Goal: Transaction & Acquisition: Obtain resource

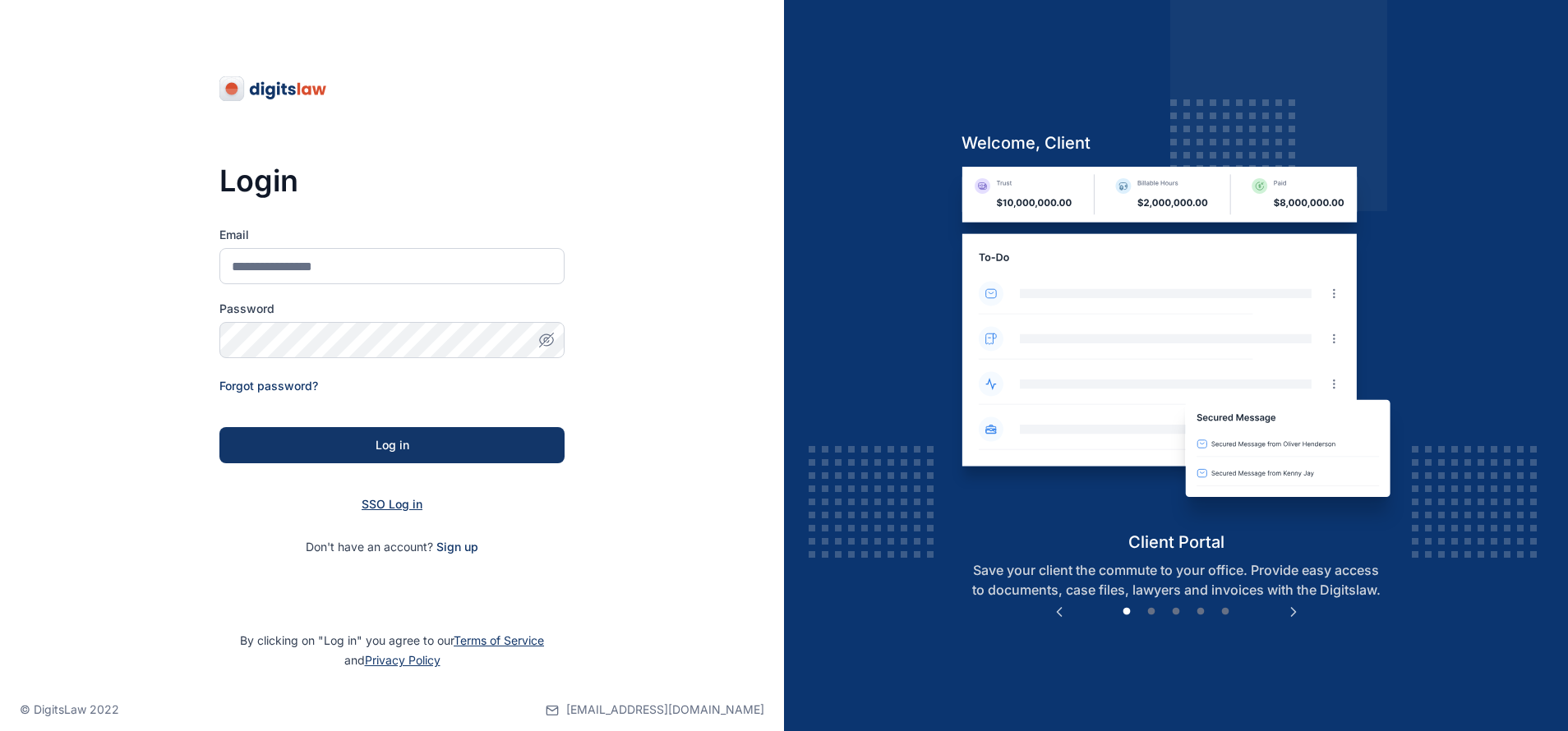
click at [405, 506] on span "SSO Log in" at bounding box center [391, 504] width 61 height 14
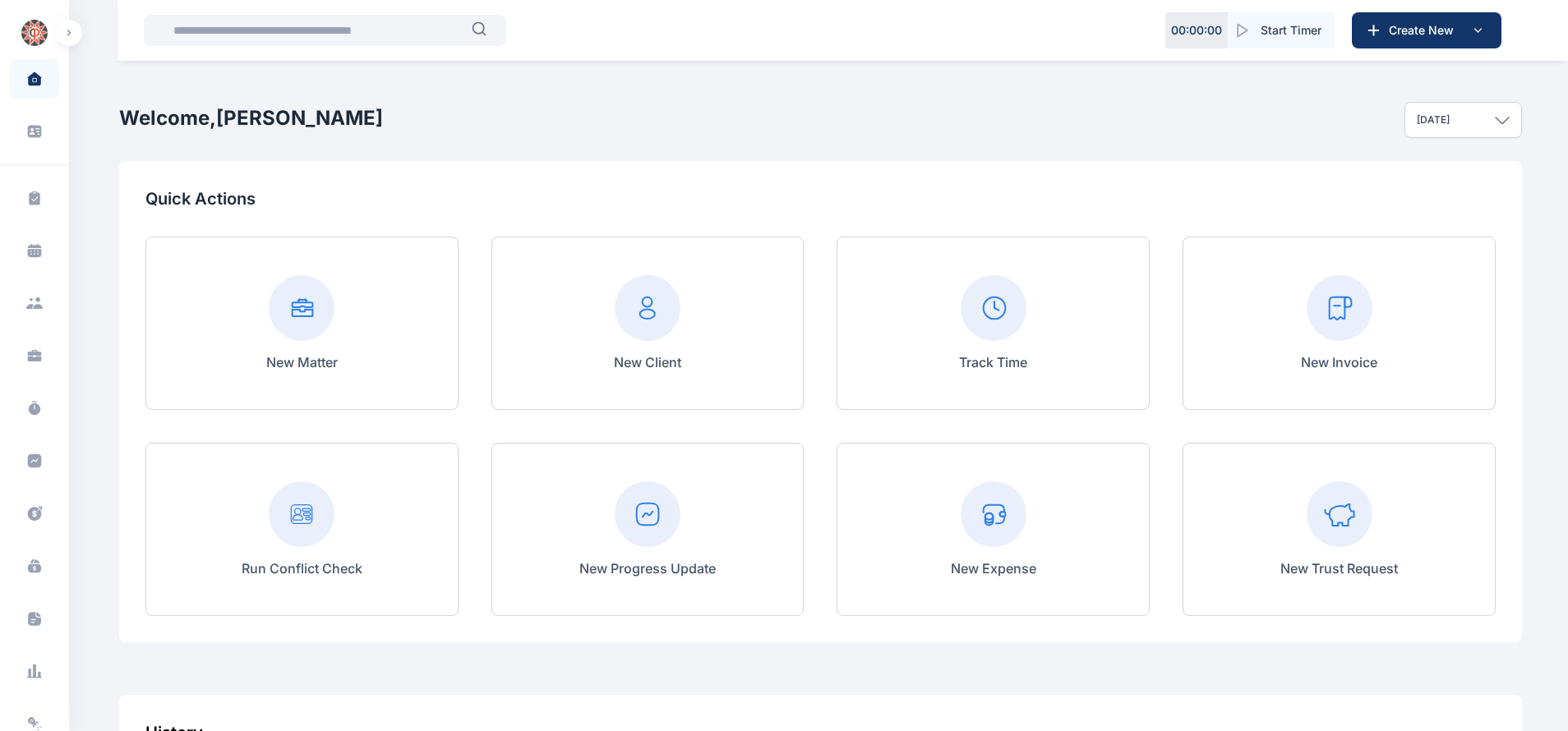
click at [332, 41] on input "text" at bounding box center [318, 30] width 308 height 33
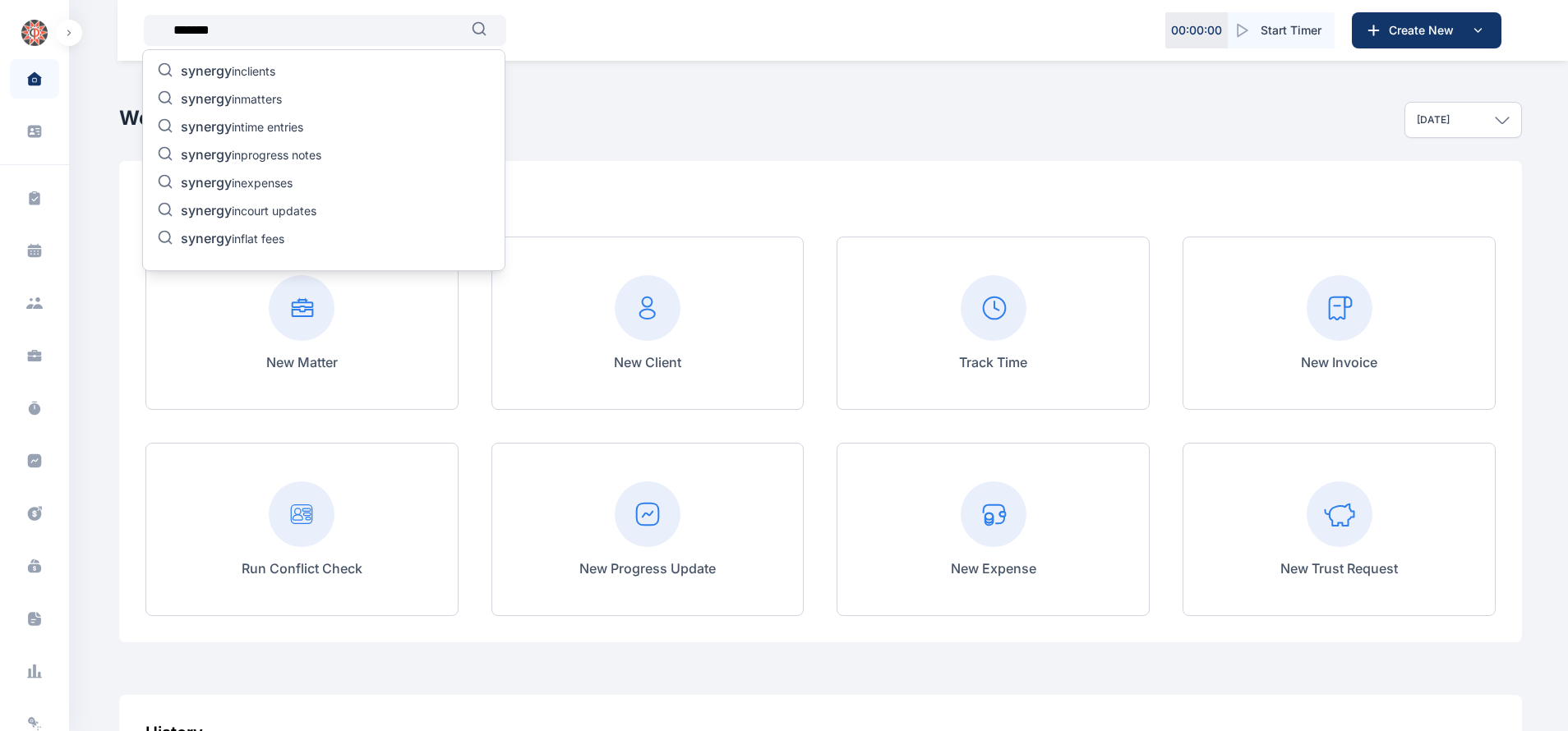
type input "*******"
click at [210, 67] on span "synergy" at bounding box center [206, 71] width 51 height 16
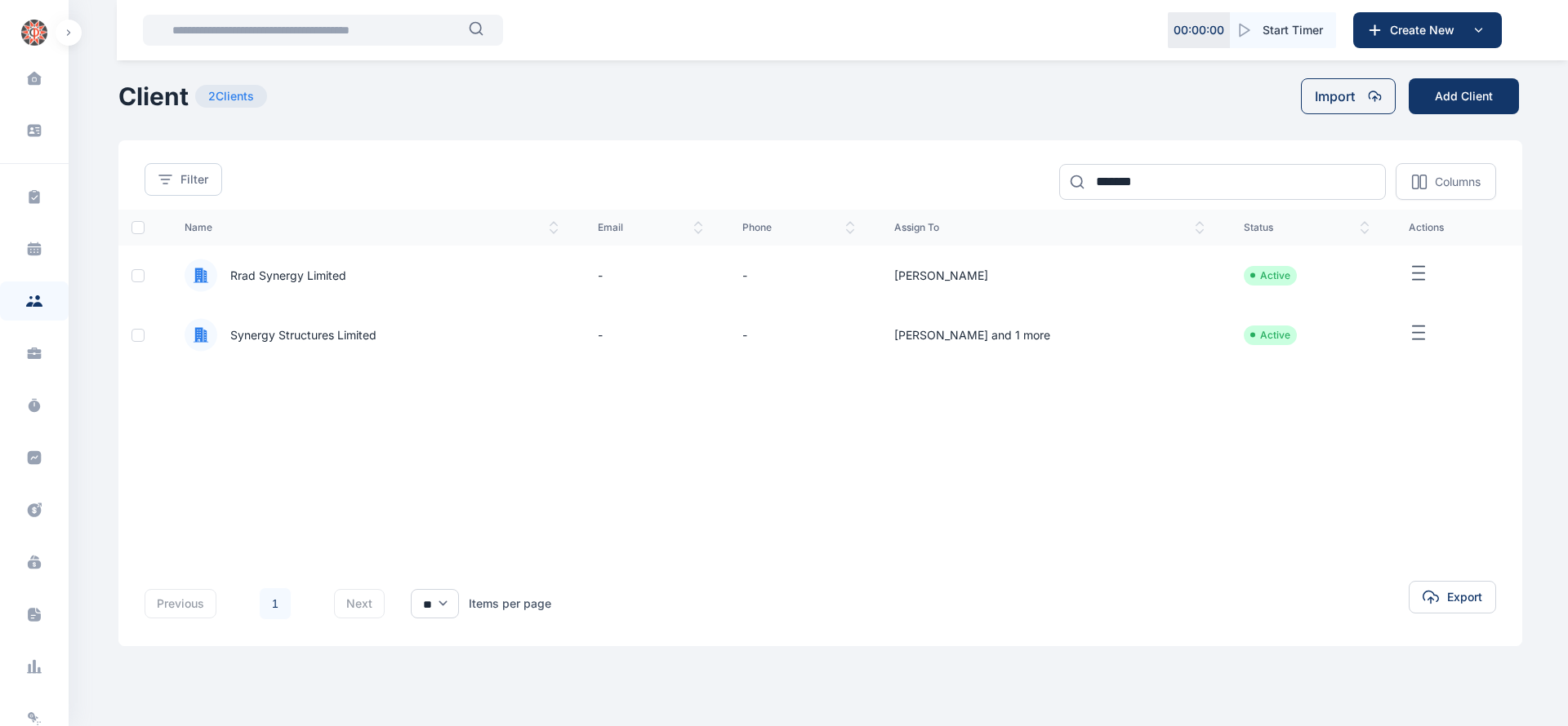
click at [374, 329] on span "Synergy Structures Limited" at bounding box center [297, 335] width 160 height 16
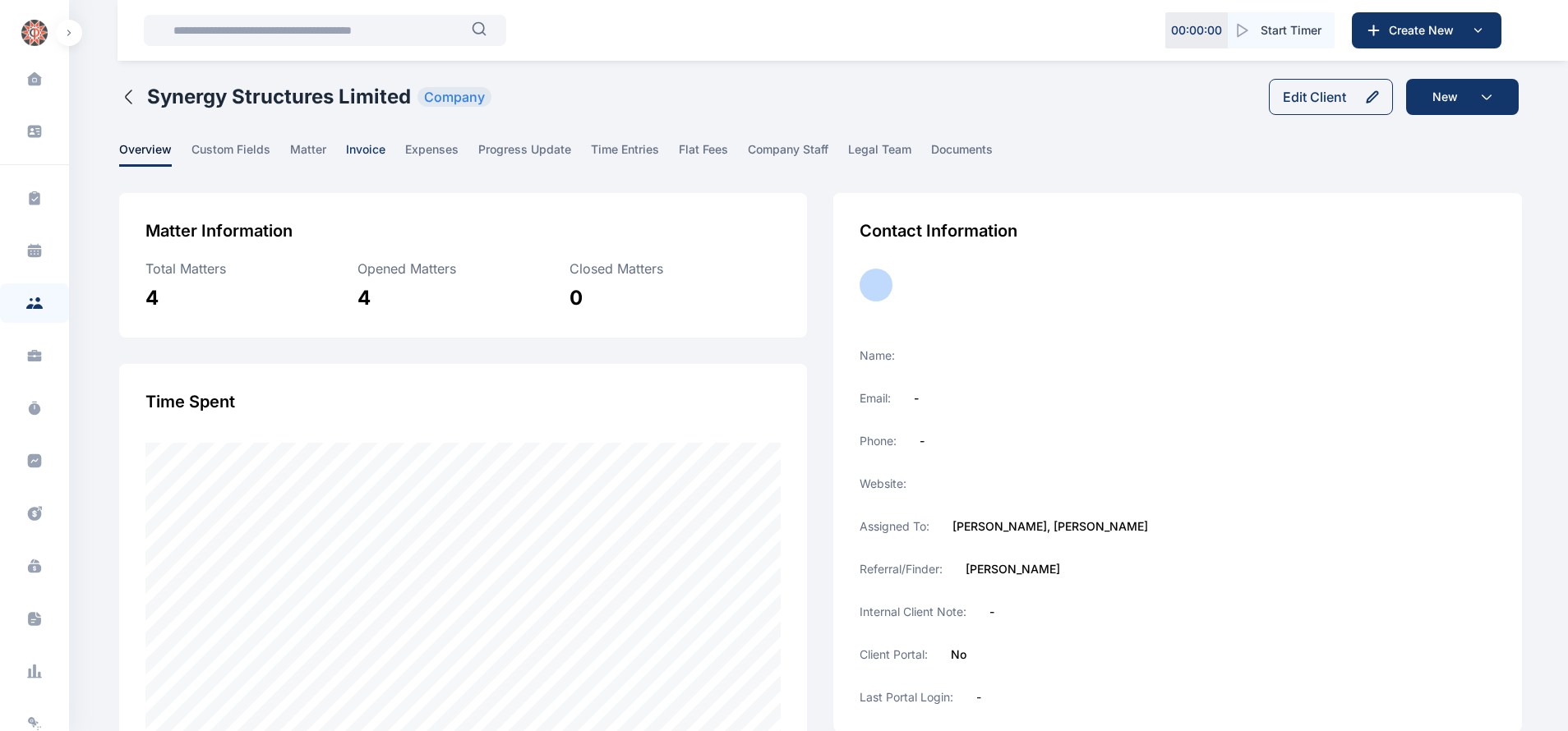
click at [379, 147] on span "invoice" at bounding box center [365, 154] width 40 height 25
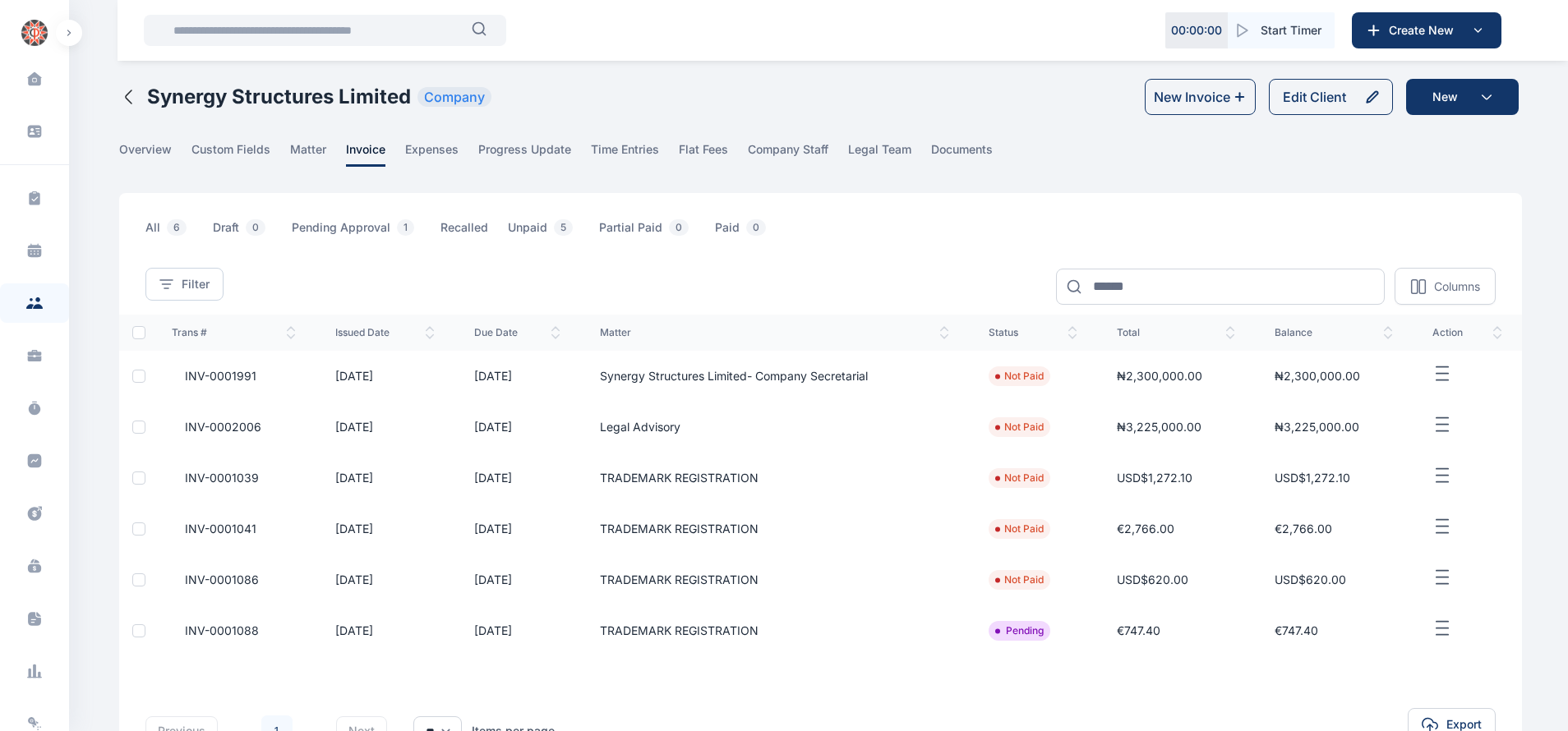
click at [1450, 568] on icon "button" at bounding box center [1442, 578] width 19 height 20
click at [1412, 710] on span "Download PDF" at bounding box center [1431, 707] width 78 height 16
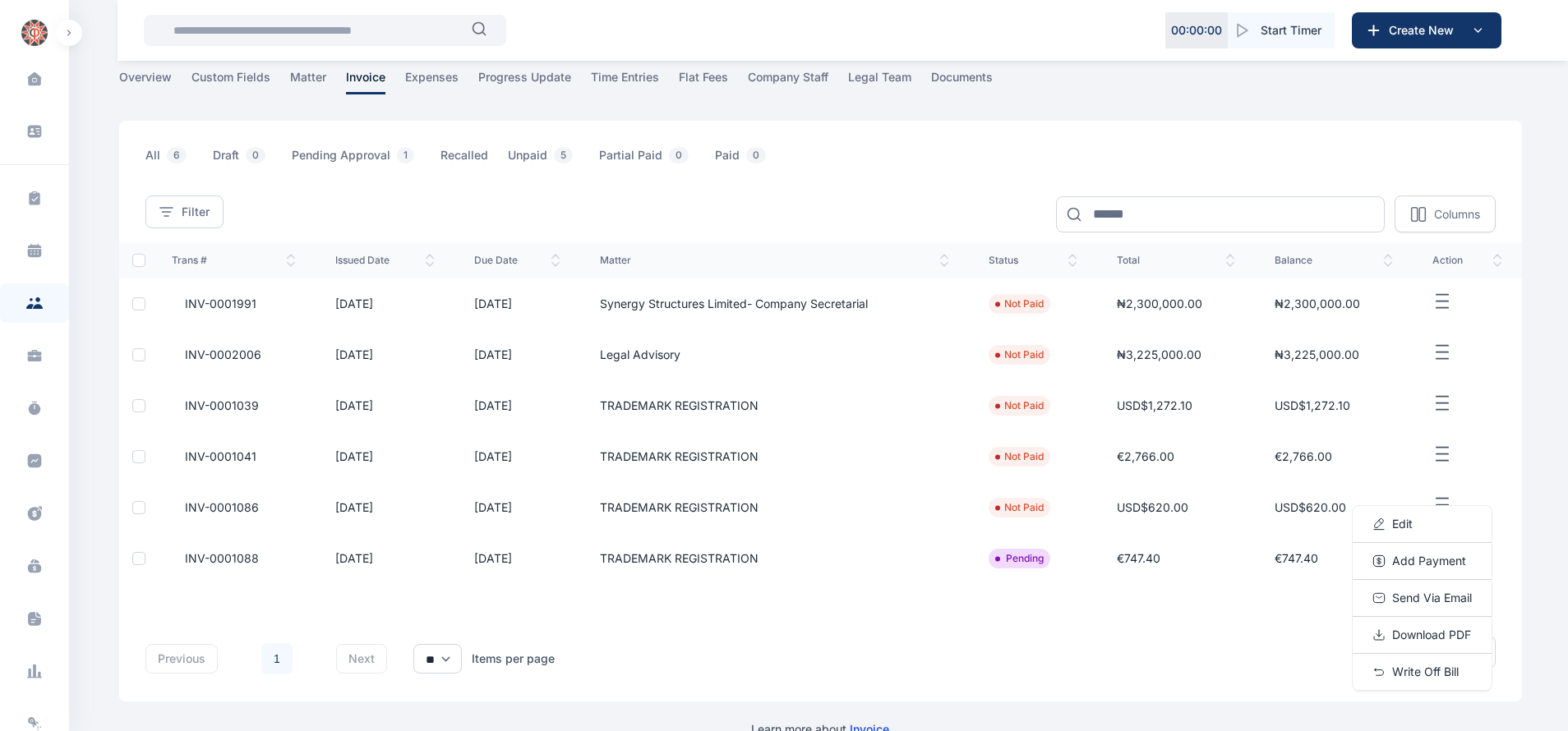
scroll to position [106, 0]
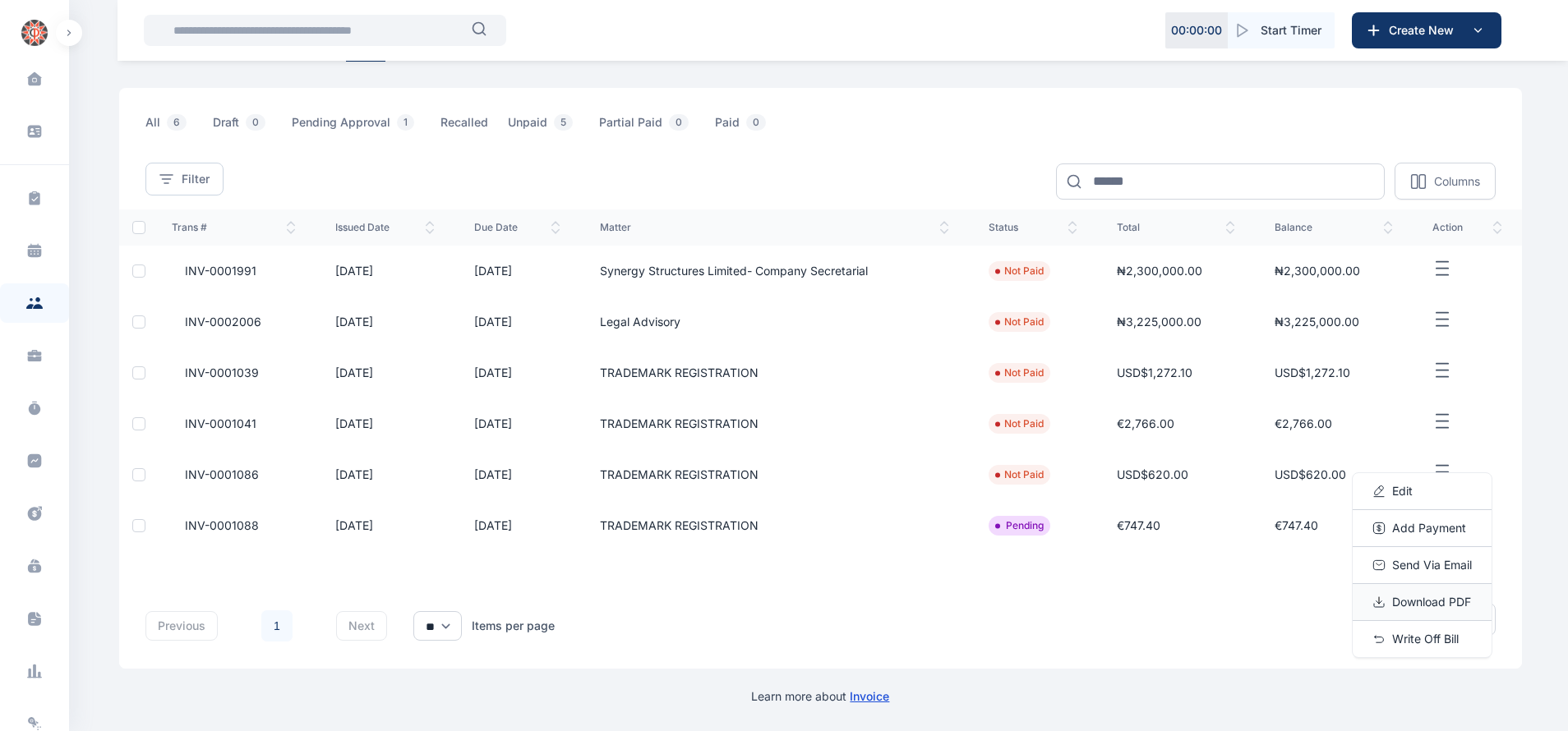
click at [1426, 595] on span "Download PDF" at bounding box center [1431, 602] width 78 height 16
click at [1418, 565] on span "Send Via Email" at bounding box center [1432, 564] width 79 height 16
click at [1404, 484] on span "Edit" at bounding box center [1402, 491] width 20 height 16
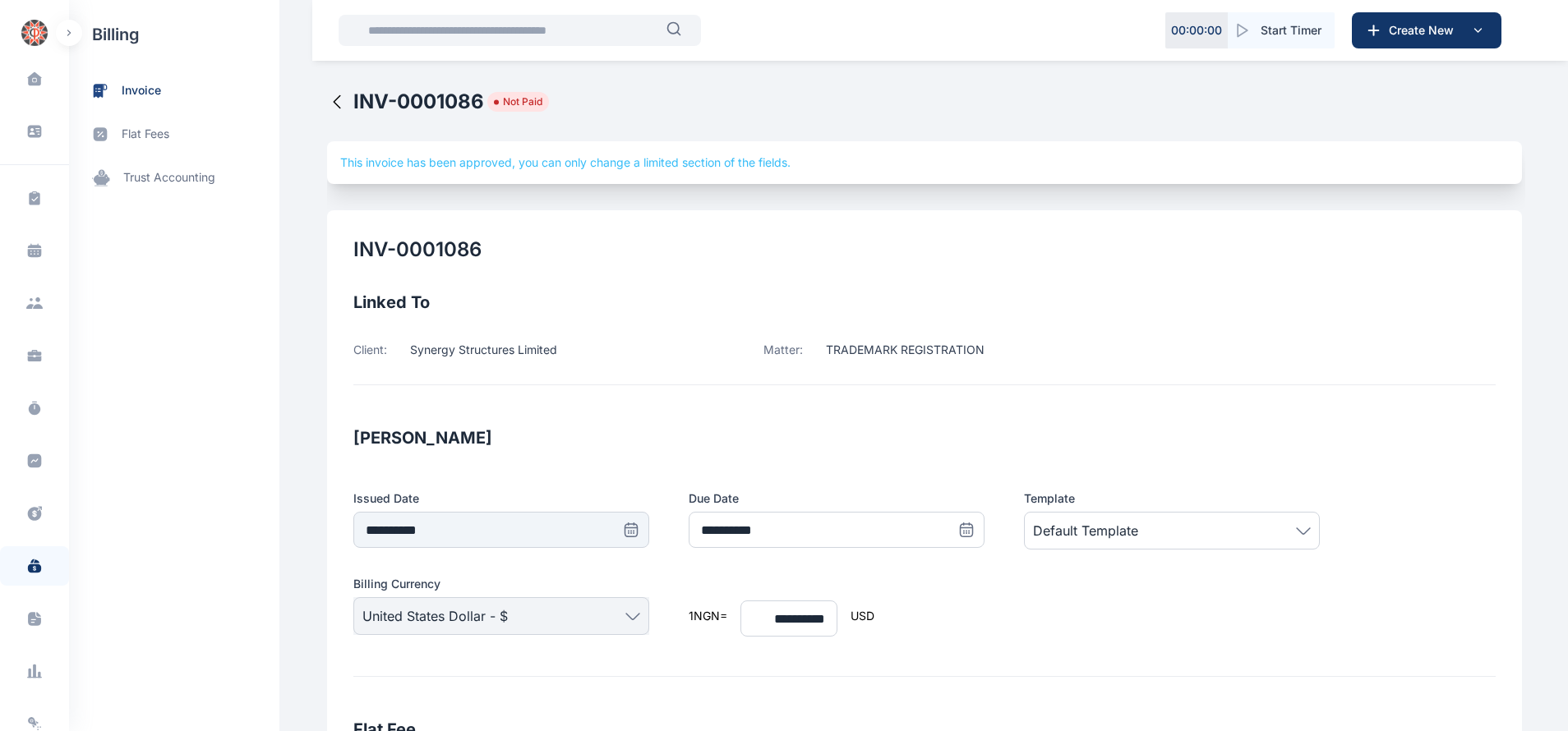
type input "**********"
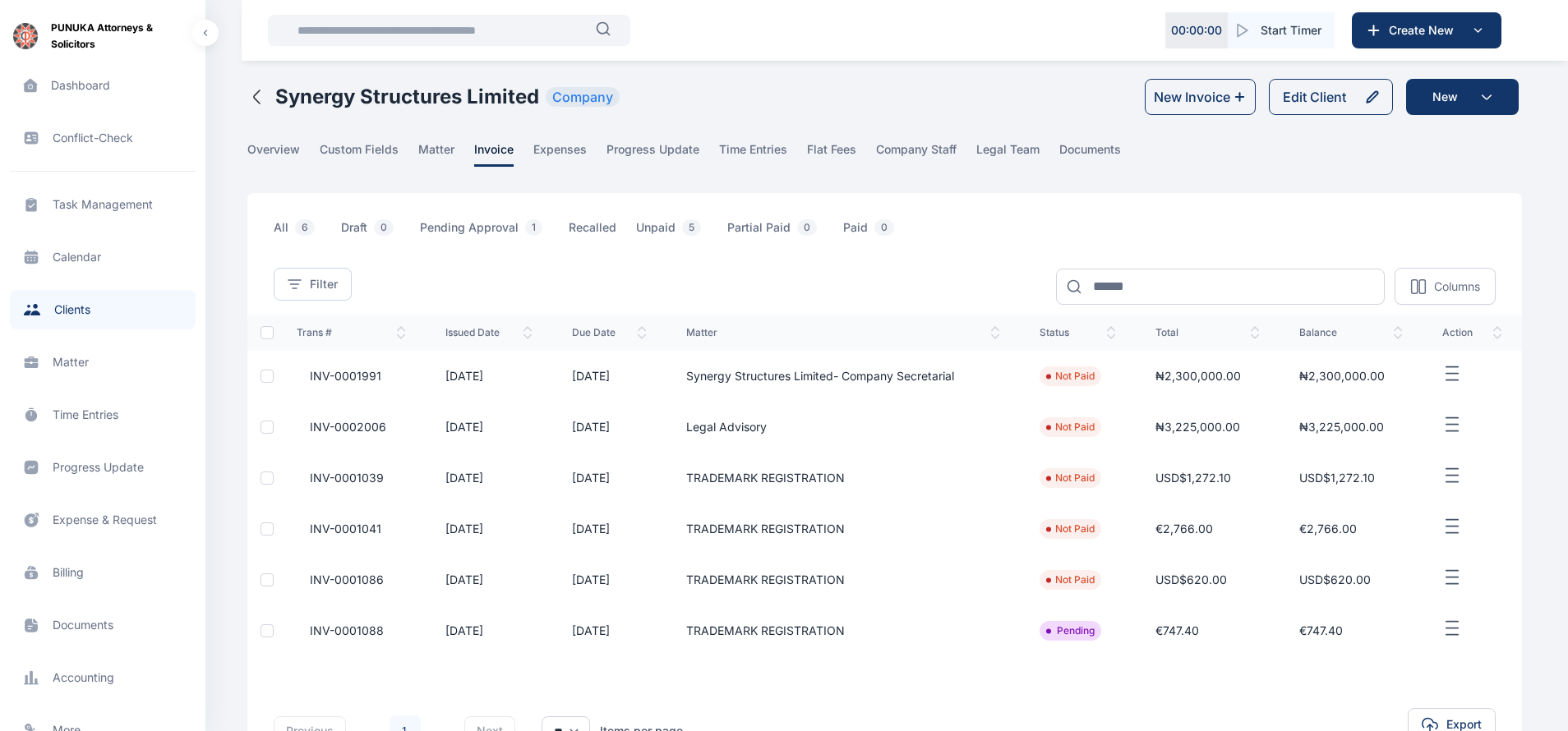
click at [1454, 573] on icon "button" at bounding box center [1453, 578] width 19 height 20
click at [1413, 704] on span "Download PDF" at bounding box center [1431, 707] width 78 height 16
click at [1420, 671] on span "Send Via Email" at bounding box center [1432, 670] width 79 height 16
